Goal: Transaction & Acquisition: Book appointment/travel/reservation

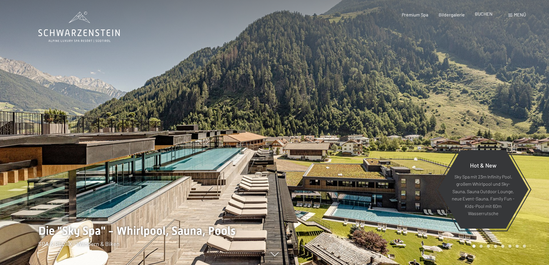
click at [484, 15] on span "BUCHEN" at bounding box center [484, 13] width 18 height 5
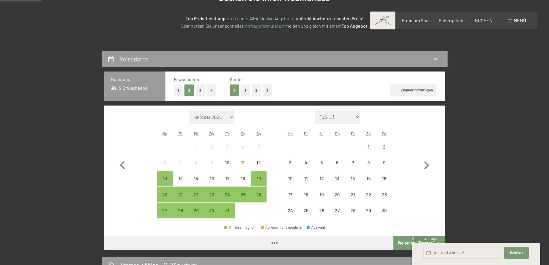
scroll to position [115, 0]
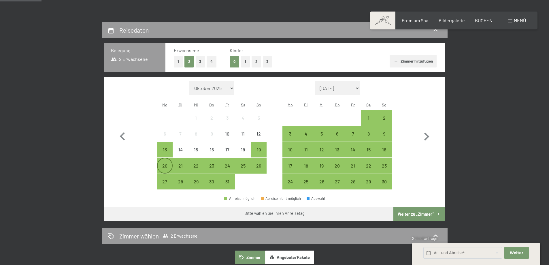
click at [166, 169] on div "20" at bounding box center [165, 170] width 14 height 14
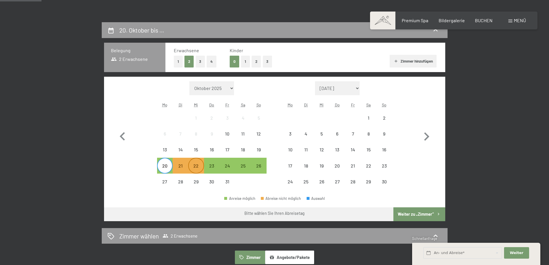
click at [197, 165] on div "22" at bounding box center [196, 170] width 14 height 14
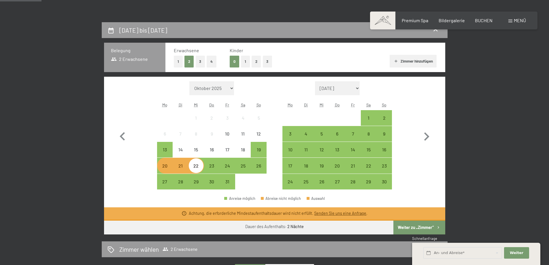
click at [179, 63] on button "1" at bounding box center [178, 62] width 9 height 12
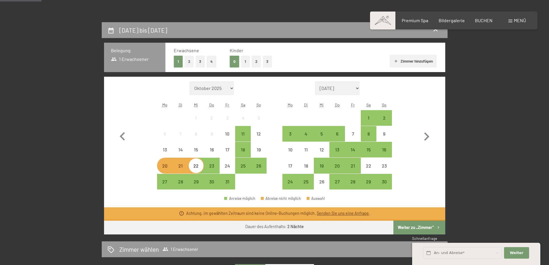
click at [43, 179] on div "[DATE] bis [DATE] [GEOGRAPHIC_DATA] 1 Erwachsener Erwachsene 1 2 3 4 Kinder 0 1…" at bounding box center [274, 202] width 549 height 360
click at [212, 165] on div "23" at bounding box center [212, 170] width 14 height 14
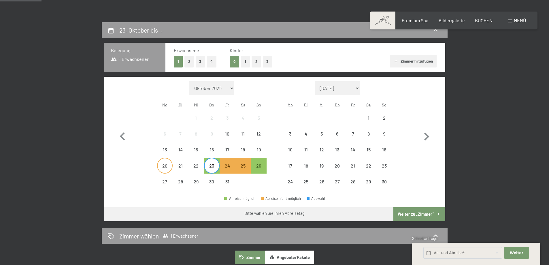
click at [162, 169] on div "20" at bounding box center [165, 170] width 14 height 14
click at [207, 165] on div "23" at bounding box center [212, 170] width 14 height 14
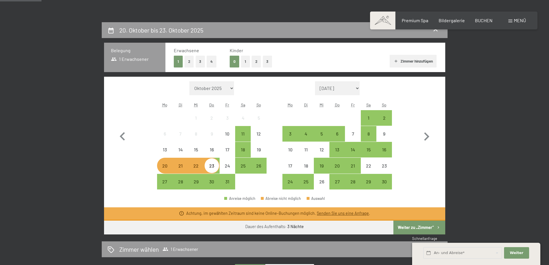
click at [70, 174] on div "[DATE] bis [DATE] Belegung 1 Erwachsener Erwachsene 1 2 3 4 Kinder 0 1 2 3 Zimm…" at bounding box center [274, 202] width 437 height 360
click at [58, 197] on div "[DATE] bis [DATE] Belegung 1 Erwachsener Erwachsene 1 2 3 4 Kinder 0 1 2 3 Zimm…" at bounding box center [274, 202] width 437 height 360
click at [239, 150] on span "Einwilligung Marketing*" at bounding box center [243, 149] width 48 height 6
click at [216, 150] on input "Einwilligung Marketing*" at bounding box center [214, 149] width 6 height 6
click at [246, 150] on span "Einwilligung Marketing*" at bounding box center [243, 149] width 48 height 6
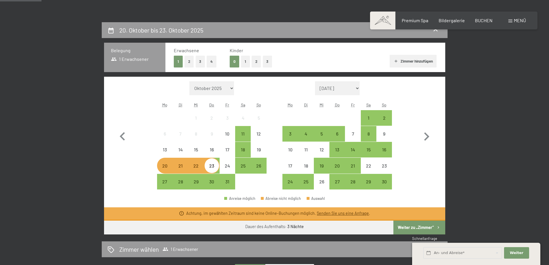
click at [216, 150] on input "Einwilligung Marketing*" at bounding box center [214, 149] width 6 height 6
click at [241, 149] on span "Einwilligung Marketing*" at bounding box center [243, 149] width 48 height 6
click at [216, 149] on input "Einwilligung Marketing*" at bounding box center [214, 149] width 6 height 6
click at [246, 153] on div "18" at bounding box center [243, 154] width 14 height 14
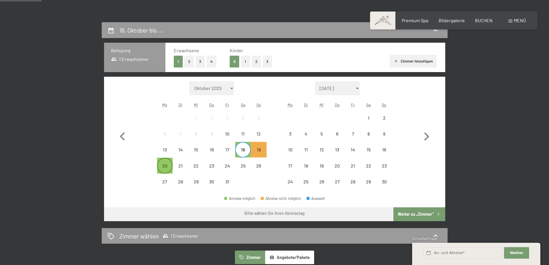
click at [170, 164] on div "20" at bounding box center [165, 170] width 14 height 14
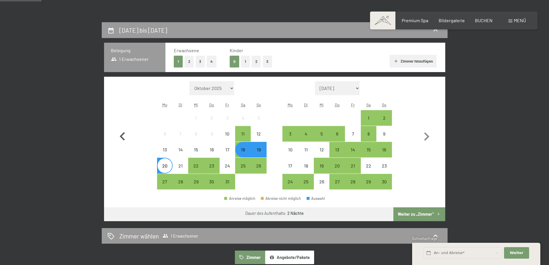
click at [115, 170] on button "button" at bounding box center [122, 135] width 17 height 108
click at [34, 147] on div "[DATE] bis [DATE] Belegung 1 Erwachsener Erwachsene 1 2 3 4 Kinder 0 1 2 3 Zimm…" at bounding box center [274, 256] width 549 height 469
click at [213, 167] on div "23" at bounding box center [212, 170] width 14 height 14
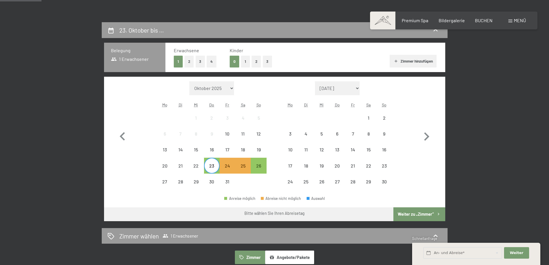
click at [243, 150] on span "Einwilligung Marketing*" at bounding box center [243, 149] width 48 height 6
click at [216, 150] on input "Einwilligung Marketing*" at bounding box center [214, 149] width 6 height 6
click at [257, 166] on div "26" at bounding box center [258, 170] width 14 height 14
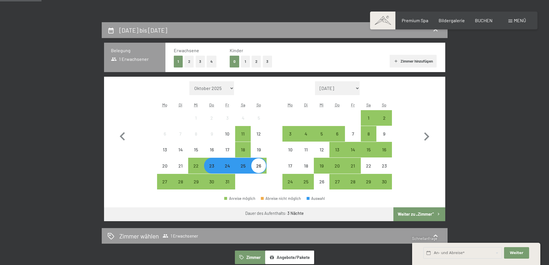
click at [241, 151] on span "Einwilligung Marketing*" at bounding box center [243, 149] width 48 height 6
click at [216, 151] on input "Einwilligung Marketing*" at bounding box center [214, 149] width 6 height 6
click at [243, 148] on span "Einwilligung Marketing*" at bounding box center [243, 149] width 48 height 6
click at [216, 148] on input "Einwilligung Marketing*" at bounding box center [214, 149] width 6 height 6
click at [204, 165] on div "23" at bounding box center [212, 166] width 16 height 16
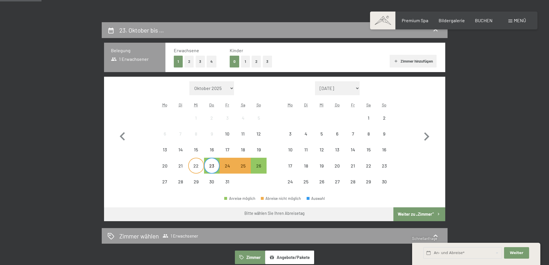
click at [197, 168] on div "22" at bounding box center [196, 170] width 14 height 14
click at [245, 150] on span "Einwilligung Marketing*" at bounding box center [243, 149] width 48 height 6
click at [216, 150] on input "Einwilligung Marketing*" at bounding box center [214, 149] width 6 height 6
click at [243, 151] on span "Einwilligung Marketing*" at bounding box center [243, 149] width 48 height 6
click at [216, 151] on input "Einwilligung Marketing*" at bounding box center [214, 149] width 6 height 6
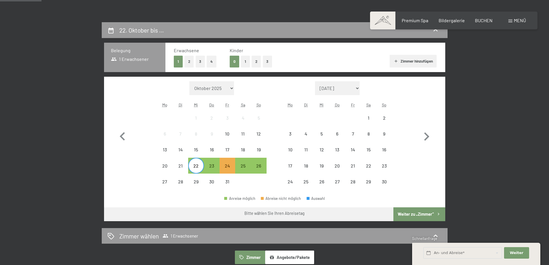
click at [45, 155] on div "[DATE] bis … Belegung 1 Erwachsener Erwachsene 1 2 3 4 Kinder 0 1 2 3 Zimmer hi…" at bounding box center [274, 239] width 549 height 435
click at [254, 153] on div "19" at bounding box center [258, 154] width 14 height 14
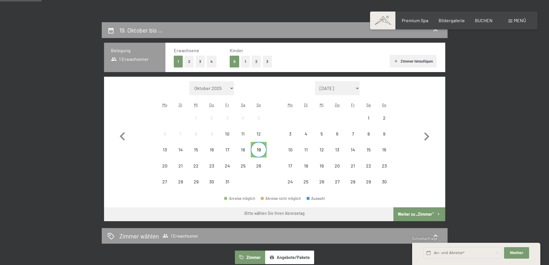
click at [243, 150] on span "Einwilligung Marketing*" at bounding box center [243, 149] width 48 height 6
click at [216, 150] on input "Einwilligung Marketing*" at bounding box center [214, 149] width 6 height 6
click at [241, 151] on span "Einwilligung Marketing*" at bounding box center [243, 149] width 48 height 6
click at [216, 151] on input "Einwilligung Marketing*" at bounding box center [214, 149] width 6 height 6
checkbox input "false"
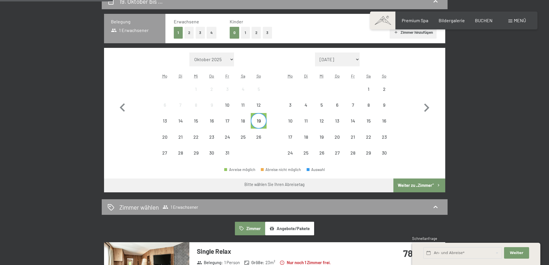
click at [57, 212] on div "[DATE] bis … Belegung 1 Erwachsener Erwachsene 1 2 3 4 Kinder 0 1 2 3 Zimmer hi…" at bounding box center [274, 210] width 437 height 435
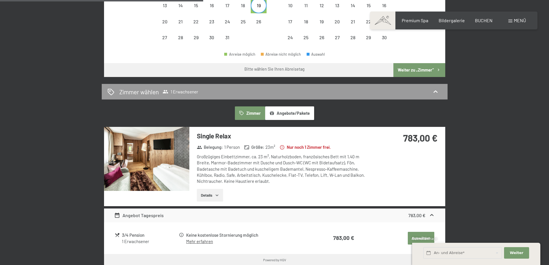
scroll to position [58, 0]
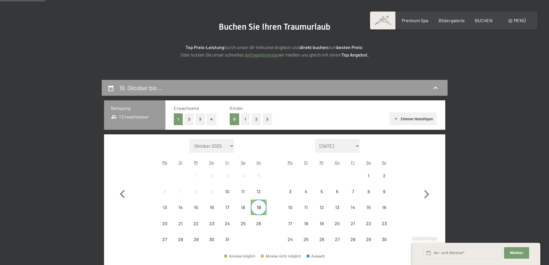
click at [219, 199] on div "9" at bounding box center [212, 192] width 16 height 16
click at [124, 196] on icon "button" at bounding box center [122, 194] width 17 height 17
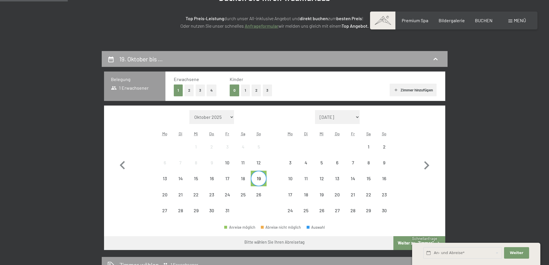
click at [139, 63] on div "19. Oktober bis …" at bounding box center [142, 59] width 46 height 8
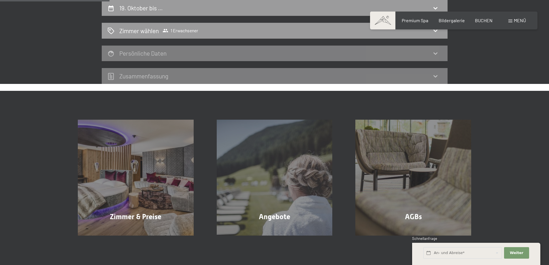
scroll to position [22, 0]
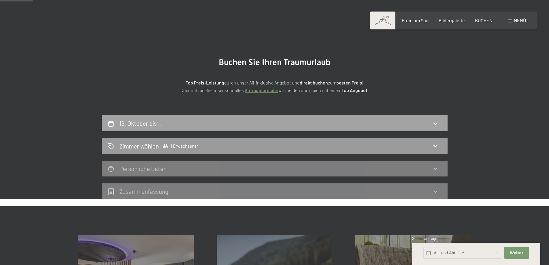
click at [137, 120] on h2 "19. Oktober bis …" at bounding box center [141, 123] width 44 height 7
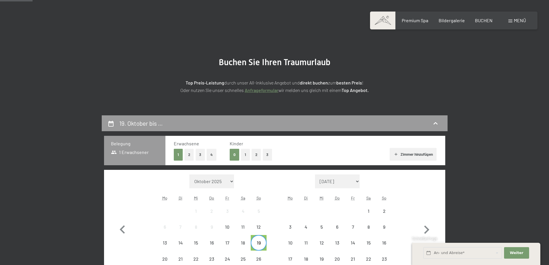
scroll to position [80, 0]
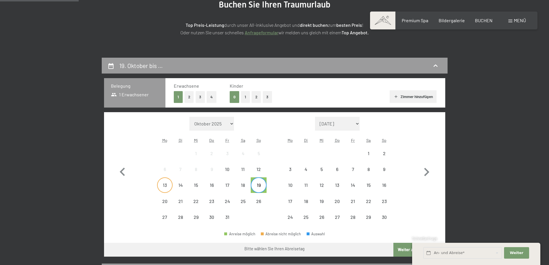
click at [164, 184] on div "13" at bounding box center [165, 190] width 14 height 14
click at [226, 186] on div "17" at bounding box center [227, 190] width 14 height 14
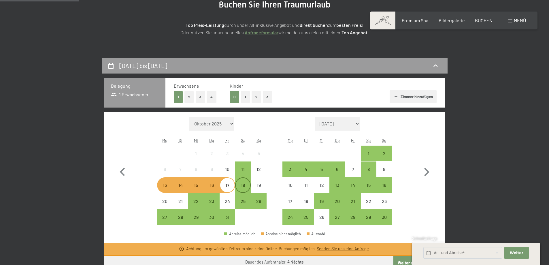
click at [241, 187] on div "18" at bounding box center [243, 190] width 14 height 14
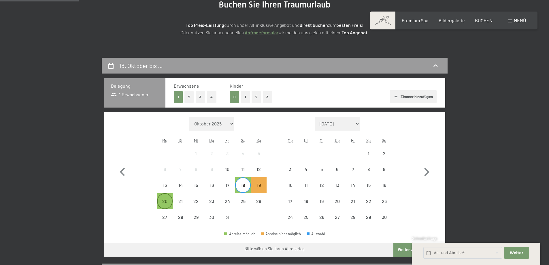
click at [167, 204] on div "20" at bounding box center [165, 206] width 14 height 14
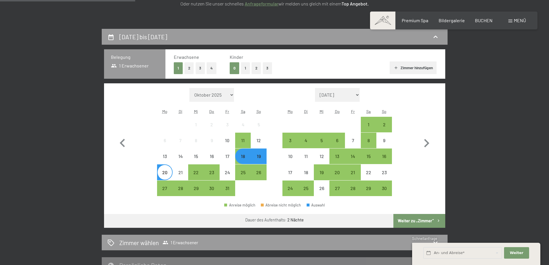
scroll to position [137, 0]
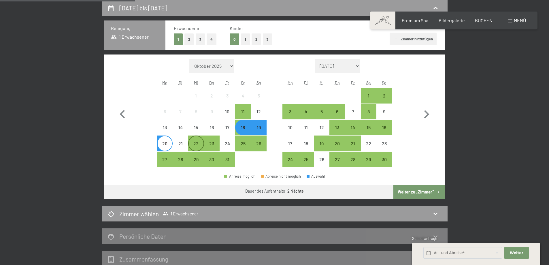
click at [201, 141] on div "22" at bounding box center [196, 148] width 14 height 14
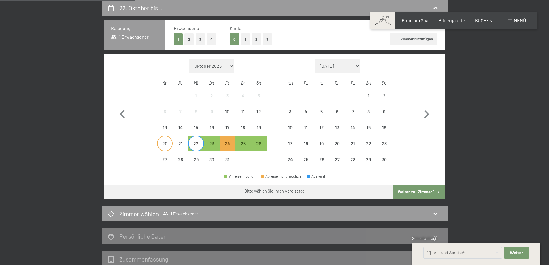
click at [169, 141] on div "20" at bounding box center [165, 148] width 14 height 14
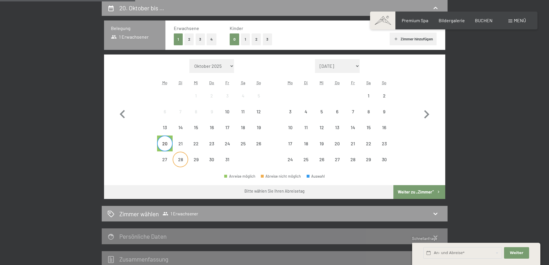
drag, startPoint x: 193, startPoint y: 145, endPoint x: 180, endPoint y: 154, distance: 16.1
click at [193, 145] on div "22" at bounding box center [196, 148] width 14 height 14
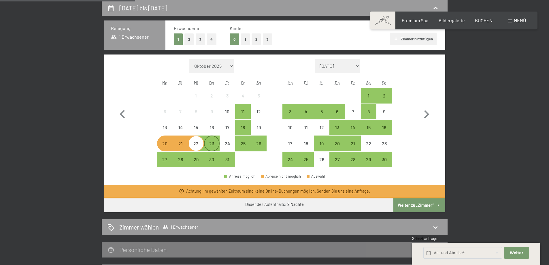
click at [210, 145] on div "23" at bounding box center [212, 148] width 14 height 14
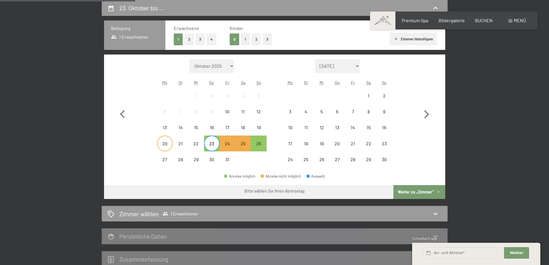
click at [169, 143] on div "20" at bounding box center [165, 148] width 14 height 14
click at [208, 146] on div "23" at bounding box center [212, 148] width 14 height 14
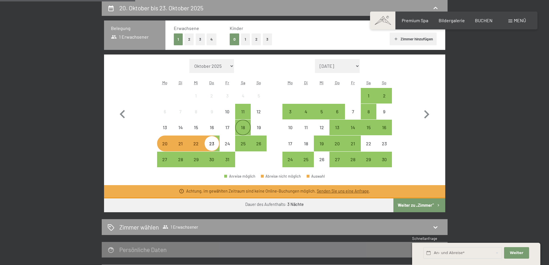
click at [245, 129] on div "18" at bounding box center [243, 132] width 14 height 14
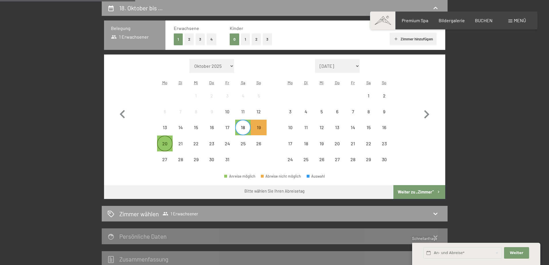
click at [164, 145] on div "20" at bounding box center [165, 148] width 14 height 14
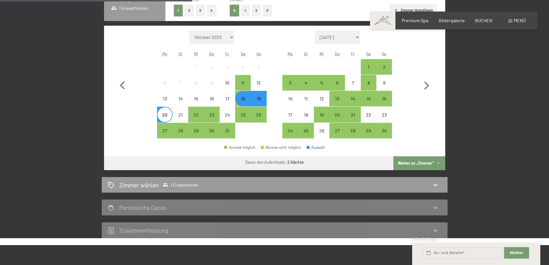
scroll to position [195, 0]
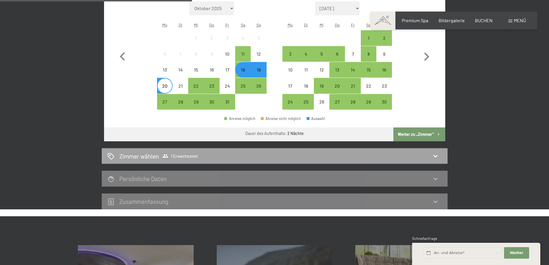
click at [337, 155] on div "Zimmer wählen 1 Erwachsener" at bounding box center [274, 156] width 334 height 8
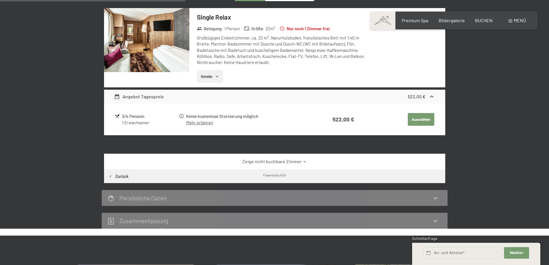
scroll to position [224, 0]
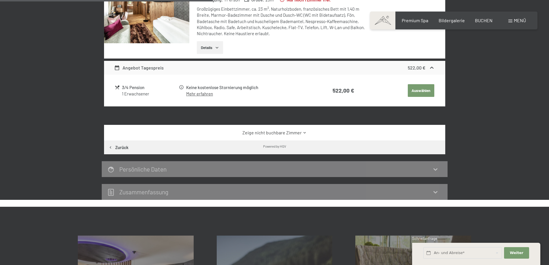
click at [147, 171] on h2 "Persönliche Daten" at bounding box center [142, 168] width 47 height 7
click at [428, 91] on button "Auswählen" at bounding box center [421, 90] width 27 height 13
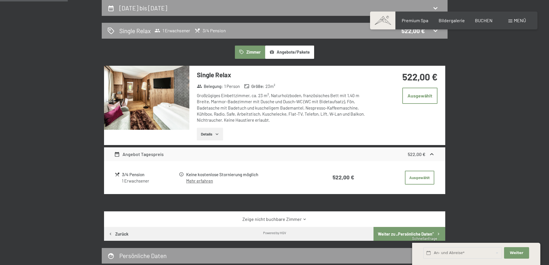
scroll to position [109, 0]
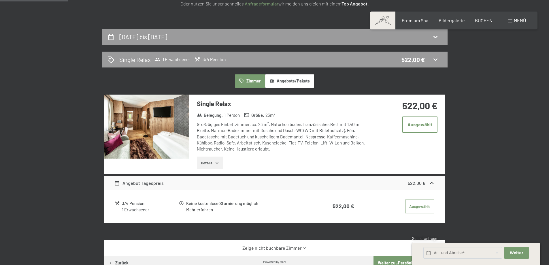
click at [116, 203] on icon at bounding box center [117, 203] width 4 height 4
click at [212, 166] on button "Details" at bounding box center [210, 162] width 26 height 13
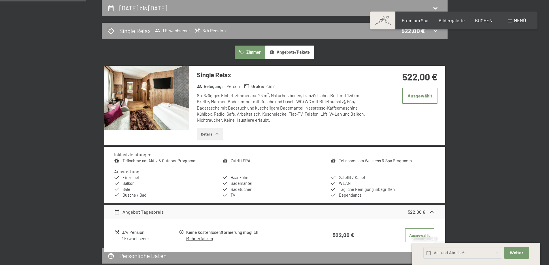
scroll to position [51, 0]
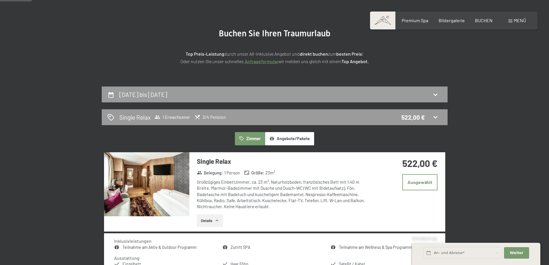
click at [440, 117] on div "Single Relax 1 Erwachsener 3/4 Pension 522,00 €" at bounding box center [274, 117] width 334 height 8
click at [438, 92] on icon at bounding box center [435, 94] width 7 height 7
